Goal: Transaction & Acquisition: Purchase product/service

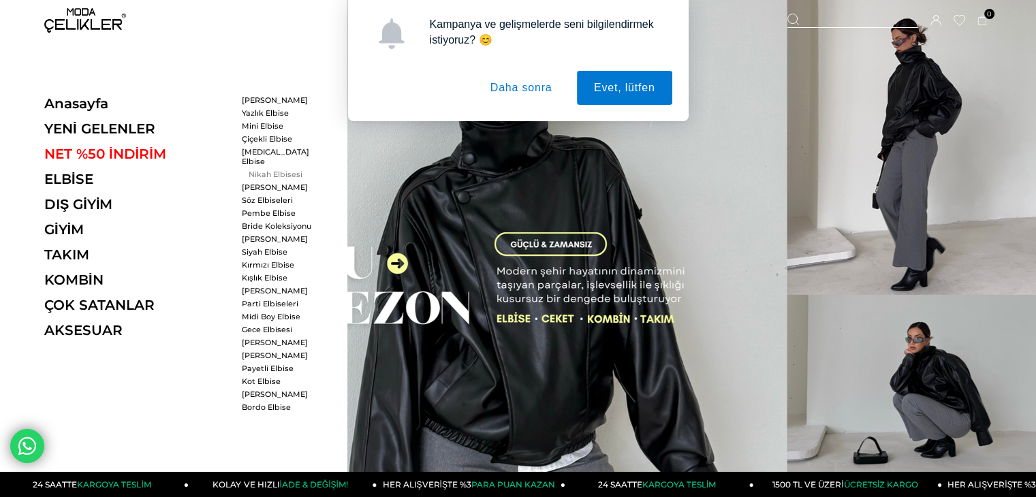
click at [270, 170] on link "Nikah Elbisesi" at bounding box center [281, 175] width 78 height 10
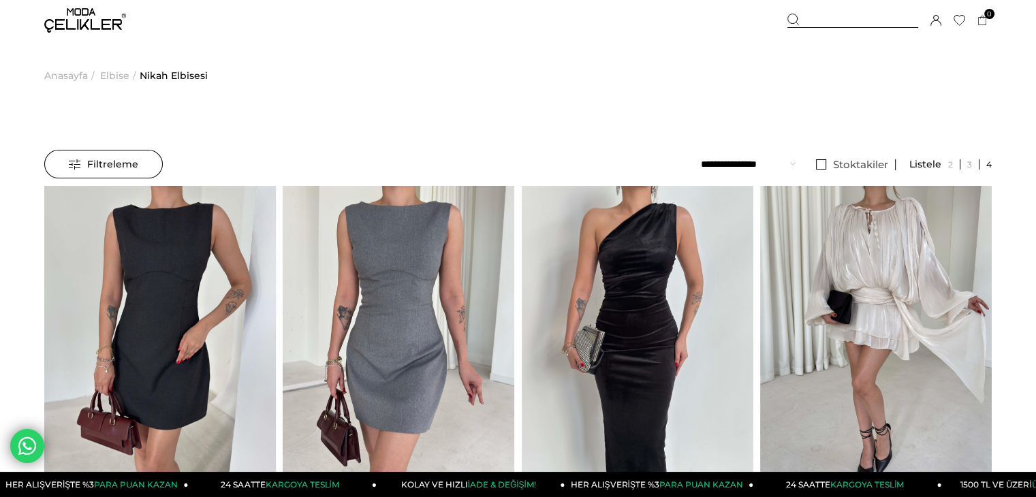
click at [101, 163] on span "Filtreleme" at bounding box center [103, 164] width 69 height 27
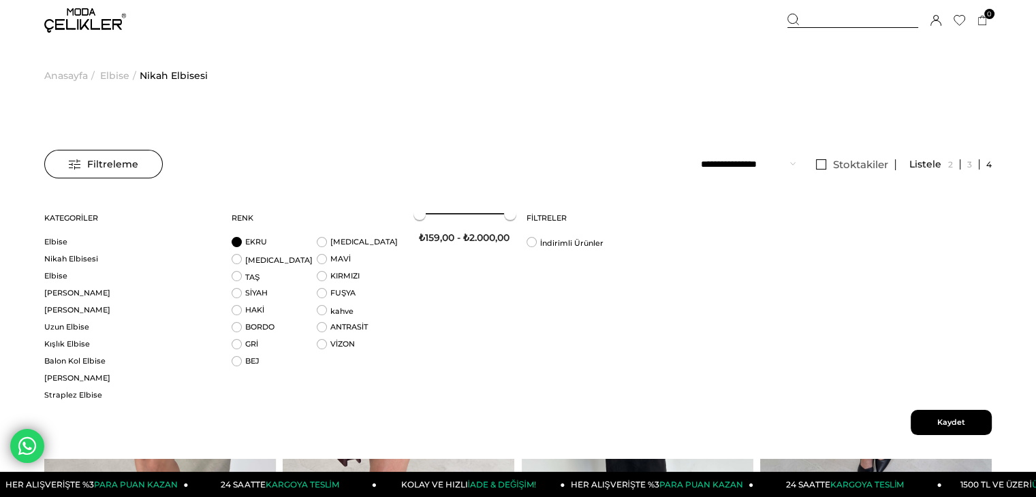
click at [237, 245] on li "EKRU" at bounding box center [274, 245] width 85 height 17
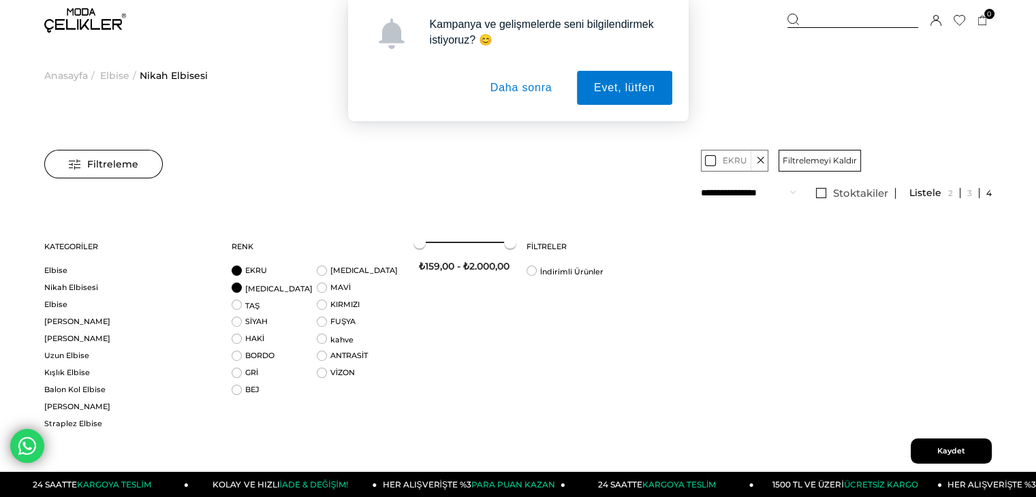
click at [237, 287] on li "BEYAZ" at bounding box center [274, 291] width 85 height 17
click at [238, 390] on li "BEJ" at bounding box center [274, 393] width 85 height 17
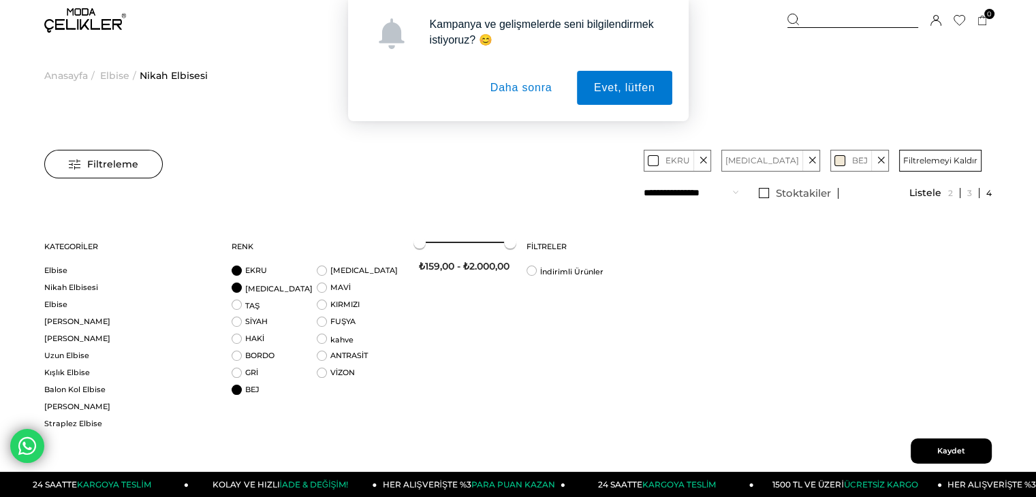
click at [937, 443] on span "Kaydet" at bounding box center [951, 451] width 81 height 25
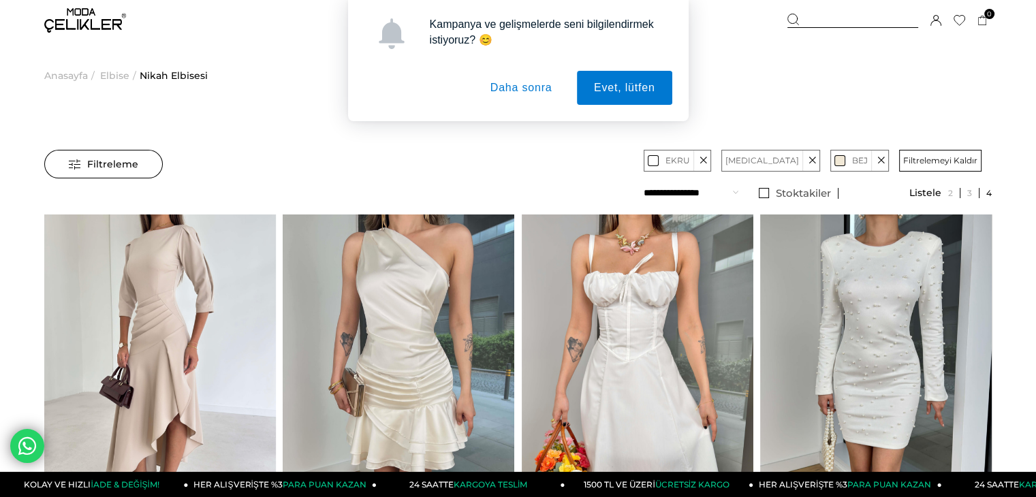
click at [518, 89] on button "Daha sonra" at bounding box center [521, 88] width 96 height 34
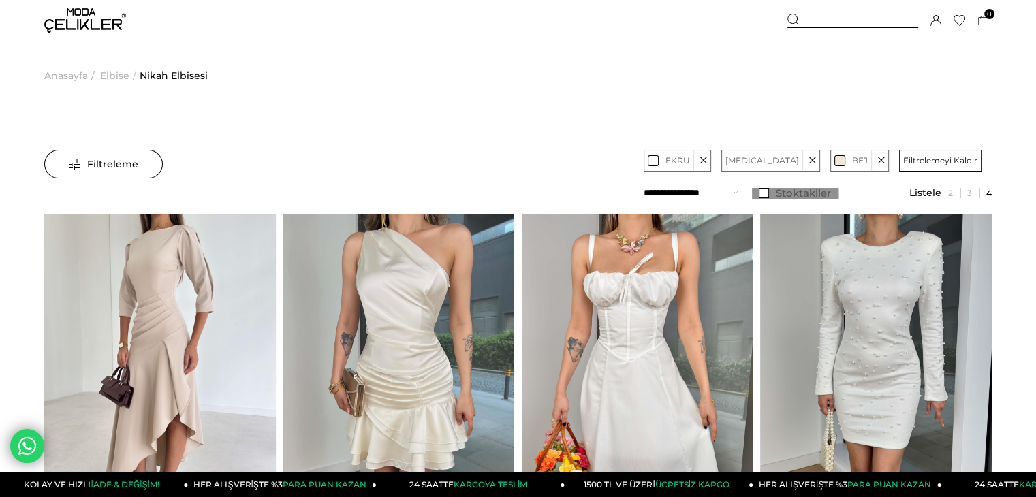
click at [816, 194] on link "Stoktakiler" at bounding box center [795, 193] width 86 height 11
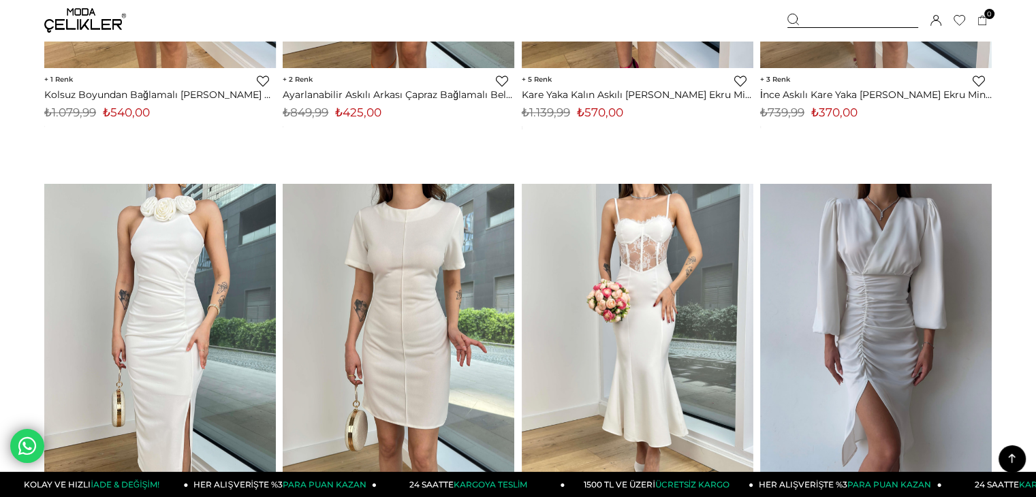
scroll to position [817, 0]
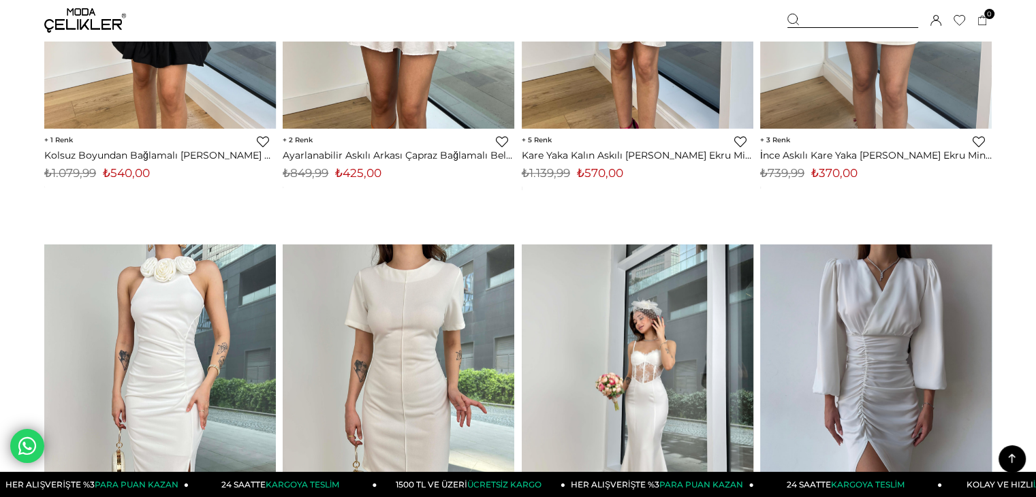
click at [643, 360] on img at bounding box center [638, 398] width 232 height 309
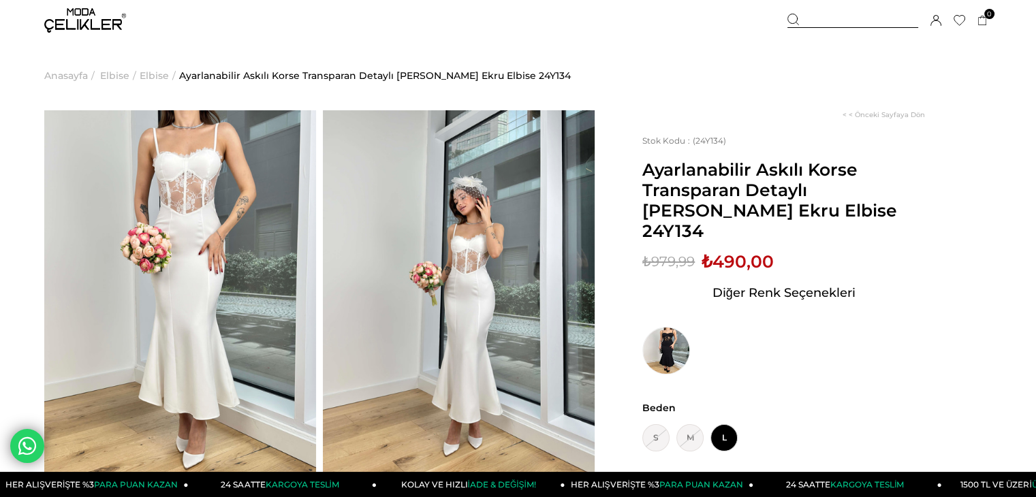
click at [223, 203] on img at bounding box center [180, 291] width 272 height 362
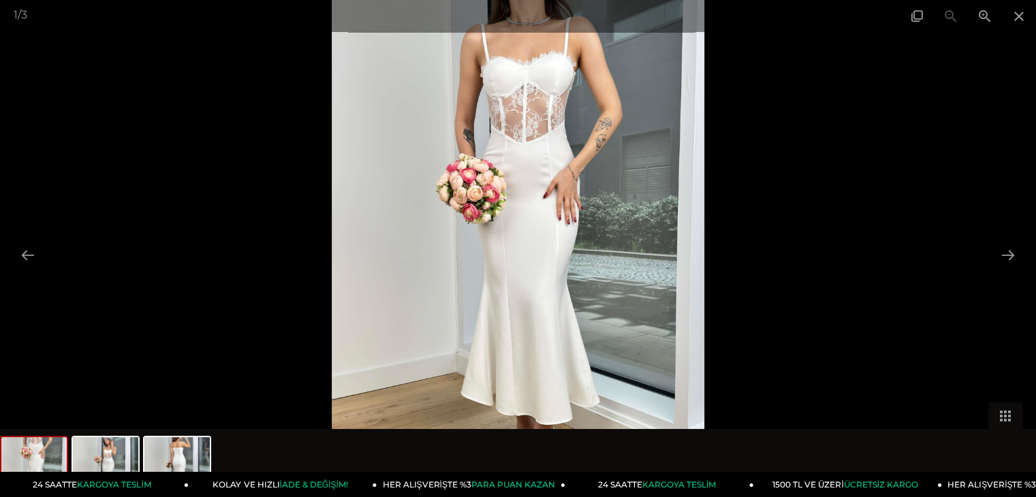
click at [552, 117] on img at bounding box center [518, 248] width 373 height 497
